Goal: Information Seeking & Learning: Learn about a topic

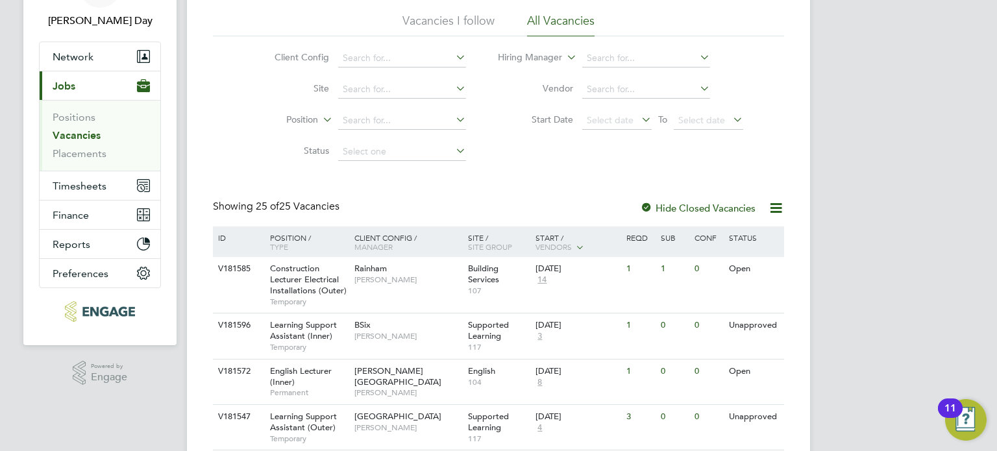
scroll to position [161, 0]
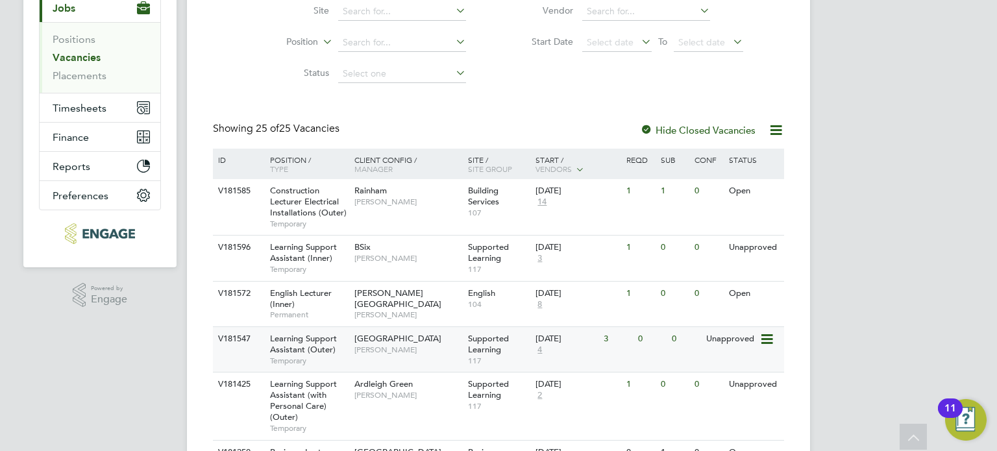
click at [408, 345] on span "Joanna Duncan" at bounding box center [408, 350] width 107 height 10
click at [394, 248] on div "BSix Rachel Johnson" at bounding box center [408, 253] width 114 height 34
